Goal: Task Accomplishment & Management: Manage account settings

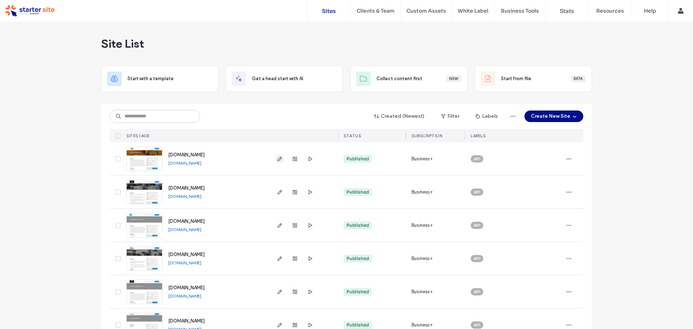
click at [277, 159] on icon "button" at bounding box center [280, 159] width 6 height 6
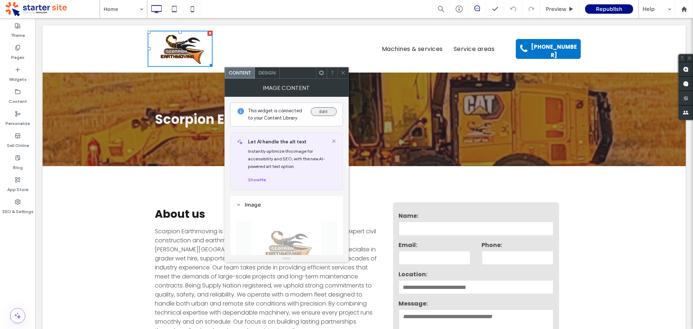
click at [326, 112] on button "Edit" at bounding box center [324, 111] width 26 height 9
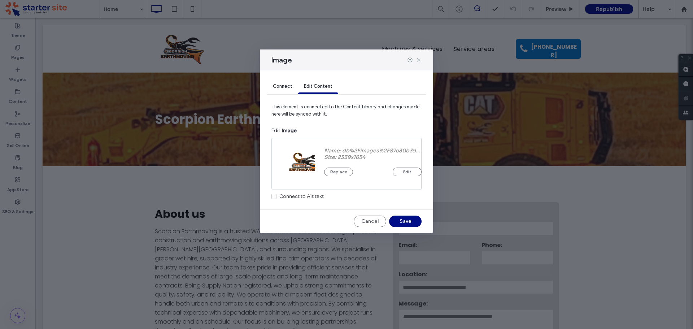
click at [294, 158] on div at bounding box center [297, 164] width 36 height 36
click at [407, 170] on button "Edit" at bounding box center [407, 172] width 29 height 9
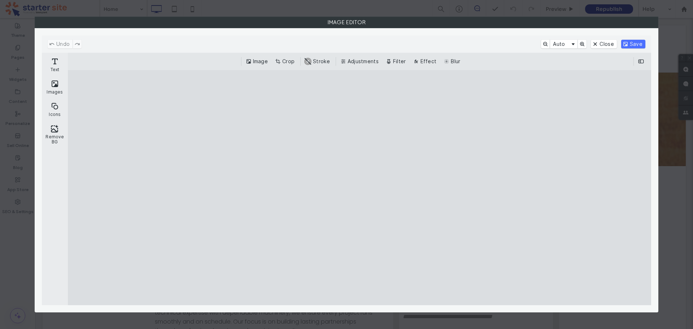
click at [360, 187] on cesdk-canvas "Editor canvas" at bounding box center [360, 187] width 0 height 0
click at [668, 58] on div "Image Editor" at bounding box center [346, 164] width 693 height 329
click at [602, 46] on button "Close" at bounding box center [604, 44] width 26 height 9
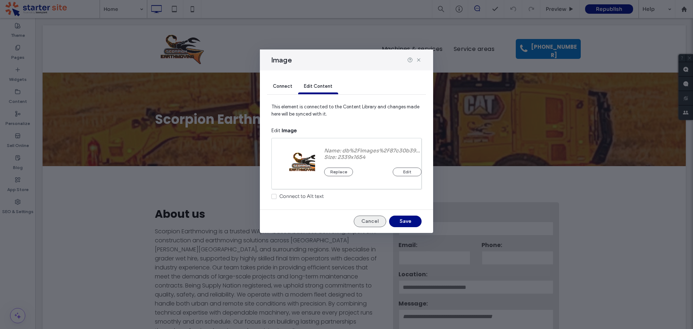
click at [363, 221] on button "Cancel" at bounding box center [370, 222] width 32 height 12
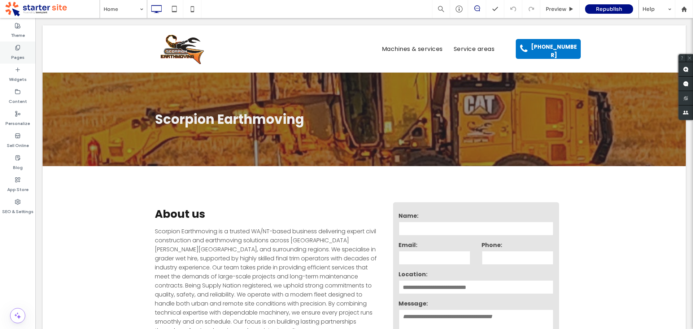
click at [12, 56] on label "Pages" at bounding box center [17, 56] width 13 height 10
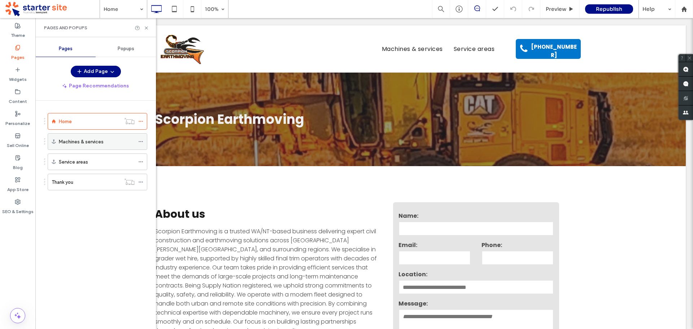
click at [104, 144] on div "Machines & services" at bounding box center [97, 142] width 76 height 8
click at [140, 142] on icon at bounding box center [140, 141] width 5 height 5
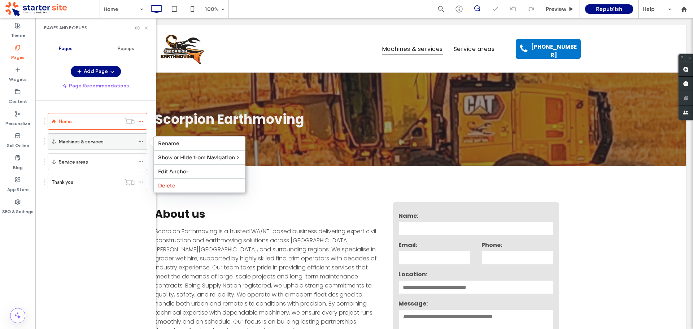
scroll to position [458, 0]
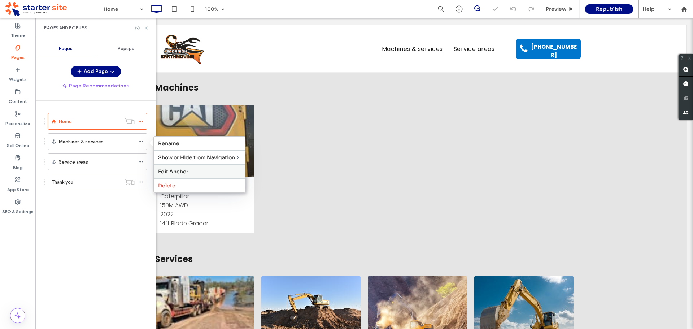
click at [165, 170] on span "Edit Anchor" at bounding box center [173, 171] width 30 height 6
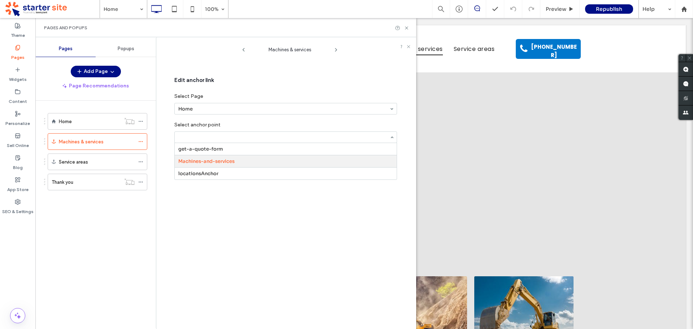
click at [236, 234] on div "Machines & services Edit anchor link Select Page Home Select anchor point get-a…" at bounding box center [290, 185] width 253 height 288
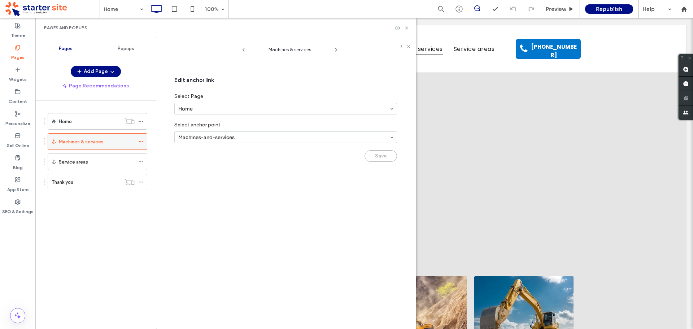
click at [140, 140] on icon at bounding box center [140, 141] width 5 height 5
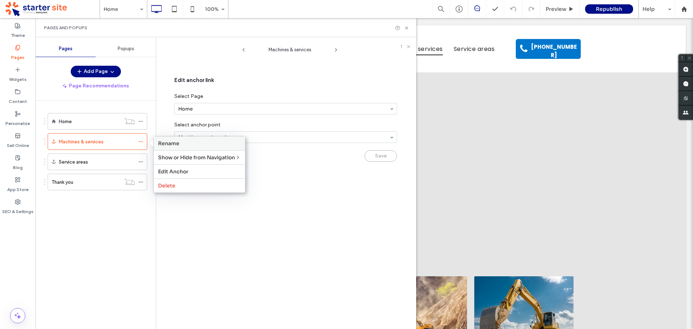
click at [183, 145] on label "Rename" at bounding box center [199, 143] width 83 height 6
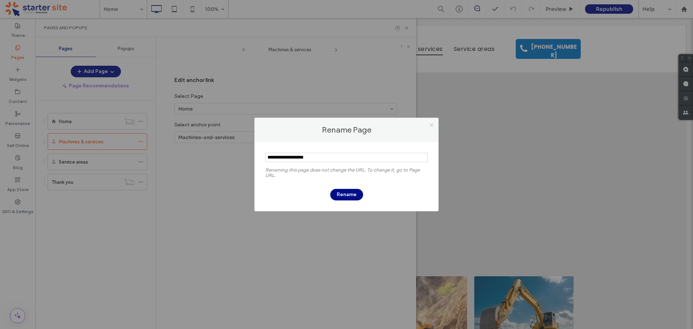
click at [433, 124] on icon at bounding box center [431, 124] width 5 height 5
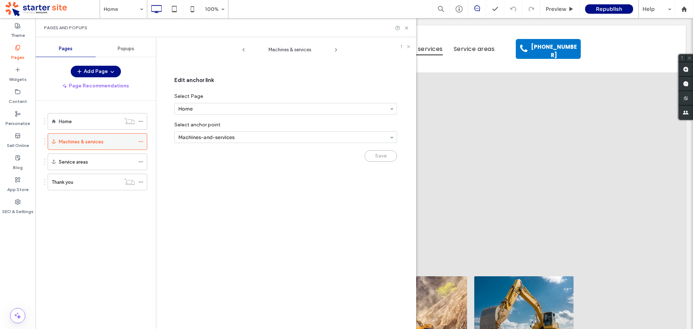
click at [141, 142] on use at bounding box center [141, 141] width 4 height 1
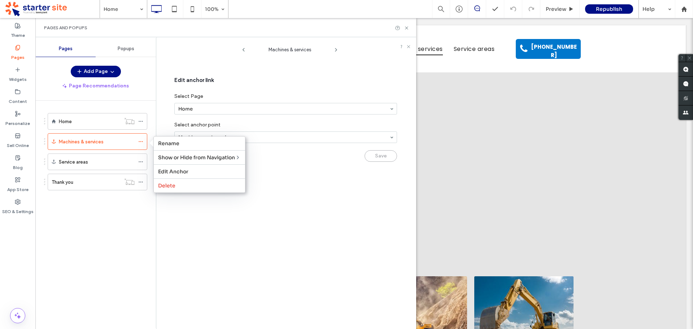
click at [284, 229] on div "Machines & services Edit anchor link Select Page Home Select anchor point Machi…" at bounding box center [290, 185] width 253 height 288
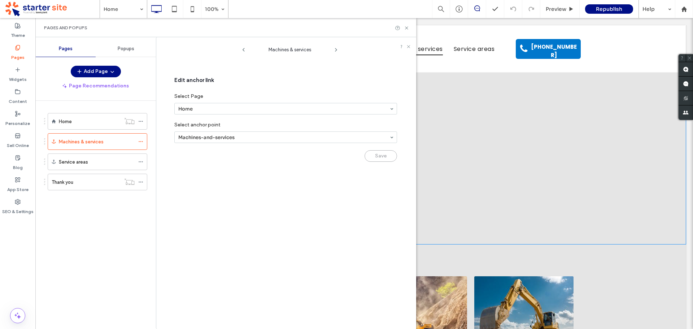
click at [604, 129] on div "Machines Grader Caterpillar 150M AWD 2022 14ft Blade Grader Button View more Cl…" at bounding box center [364, 159] width 643 height 172
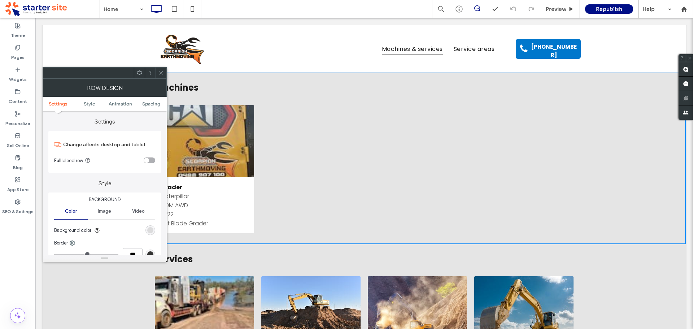
click at [162, 75] on icon at bounding box center [161, 72] width 5 height 5
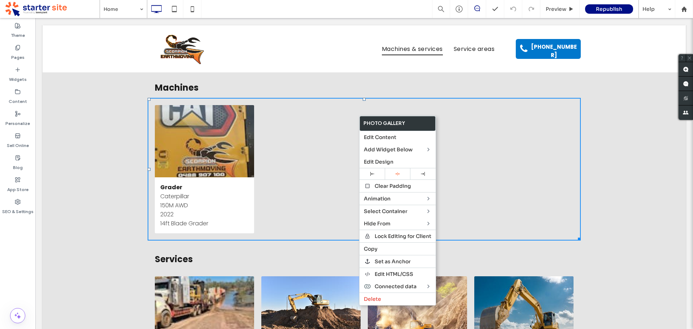
click at [611, 105] on div "Machines Grader Caterpillar 150M AWD 2022 14ft Blade Grader Button View more Cl…" at bounding box center [364, 159] width 643 height 172
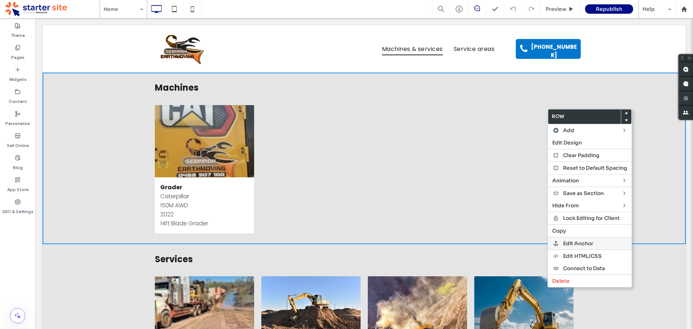
click at [584, 246] on span "Edit Anchor" at bounding box center [578, 243] width 30 height 6
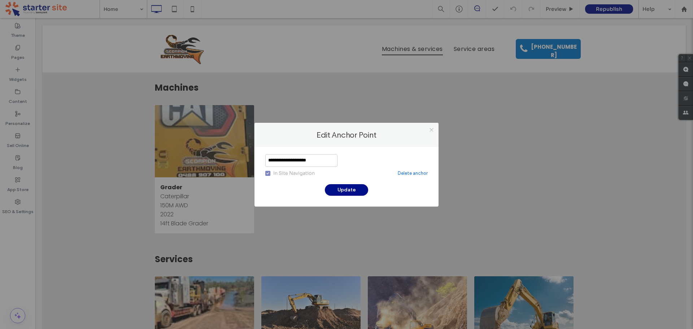
click at [432, 130] on icon at bounding box center [431, 129] width 5 height 5
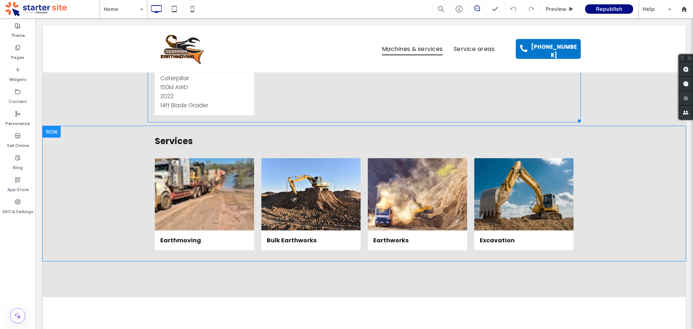
scroll to position [602, 0]
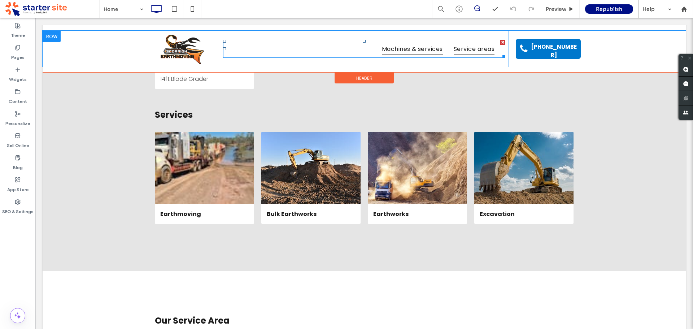
click at [476, 49] on span "Service areas" at bounding box center [474, 48] width 41 height 13
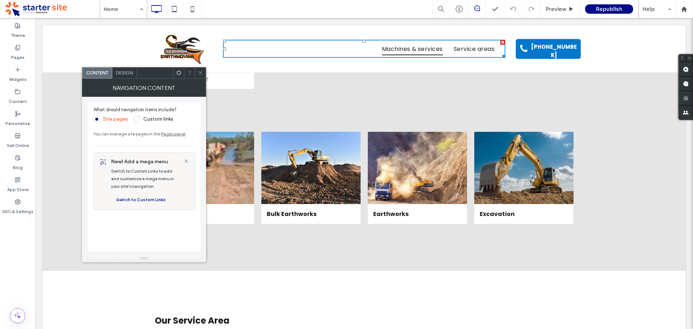
click at [180, 73] on use at bounding box center [178, 72] width 5 height 5
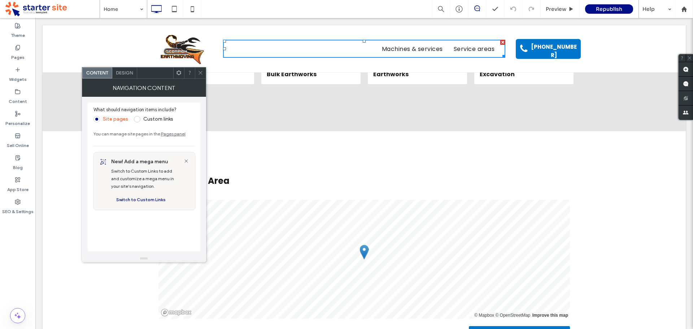
scroll to position [747, 0]
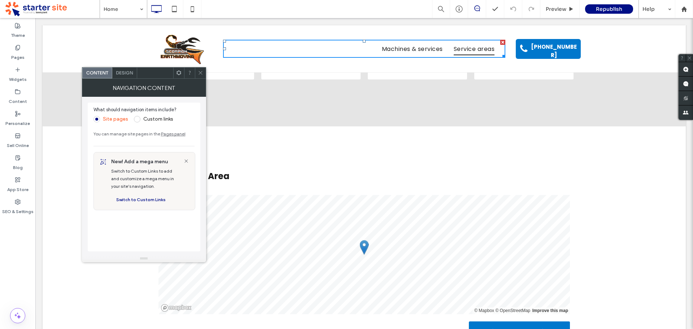
click at [600, 209] on div "Our service area All Locations LIST MAP © Mapbox © OpenStreetMap Improve this m…" at bounding box center [364, 271] width 643 height 291
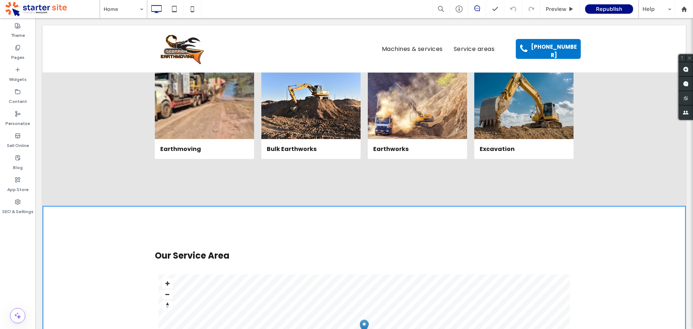
scroll to position [602, 0]
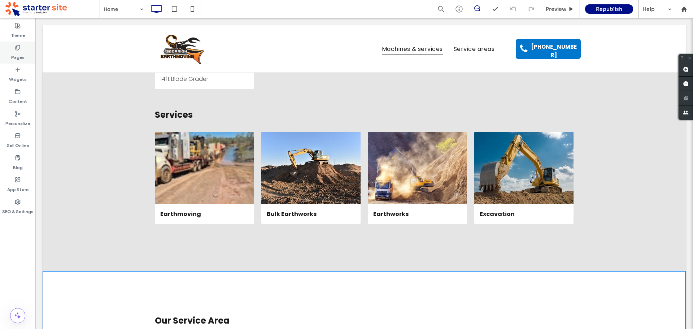
click at [21, 57] on label "Pages" at bounding box center [17, 56] width 13 height 10
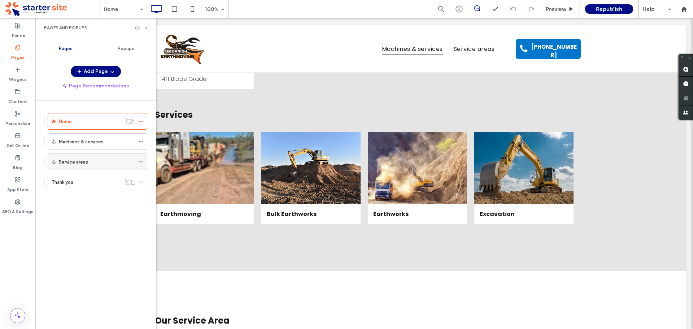
click at [80, 162] on label "Service areas" at bounding box center [73, 162] width 29 height 13
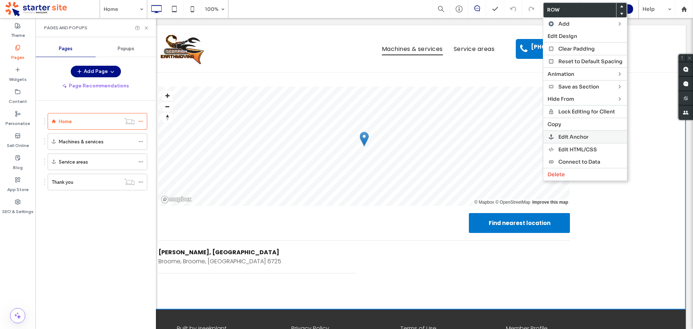
click at [597, 137] on label "Edit Anchor" at bounding box center [591, 137] width 64 height 6
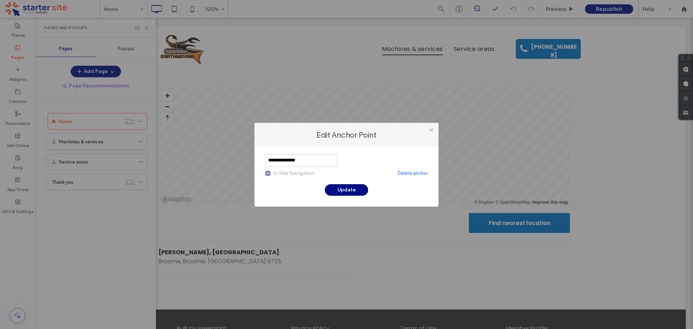
click at [328, 162] on input "**********" at bounding box center [301, 160] width 72 height 13
click at [317, 159] on input "**********" at bounding box center [301, 160] width 72 height 13
type input "**********"
click at [353, 192] on button "Update" at bounding box center [346, 190] width 43 height 12
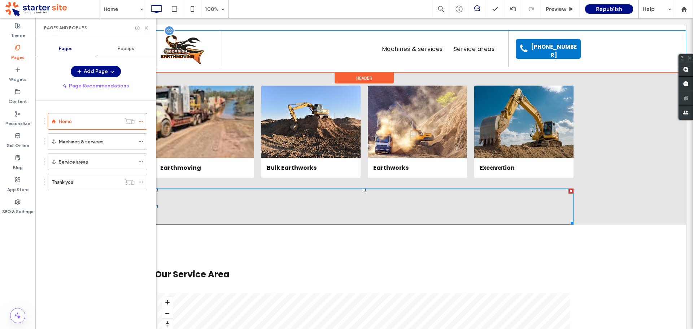
scroll to position [602, 0]
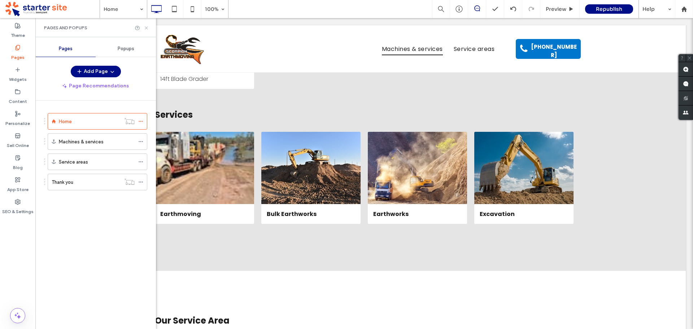
click at [145, 28] on icon at bounding box center [146, 27] width 5 height 5
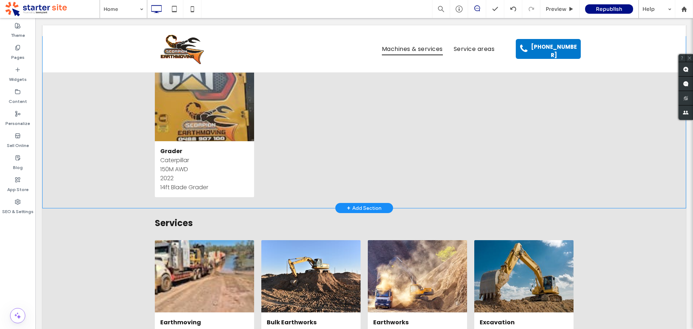
scroll to position [566, 0]
